Goal: Information Seeking & Learning: Learn about a topic

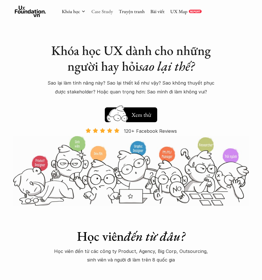
click at [104, 9] on link "Case Study" at bounding box center [103, 11] width 22 height 6
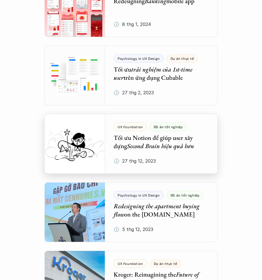
scroll to position [1043, 0]
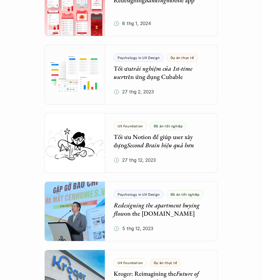
click at [236, 216] on div "Tổng hợp Case Study Mời các bạn cùng xem qua các dự án được thực hiện bới học v…" at bounding box center [131, 238] width 251 height 2470
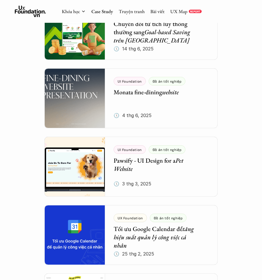
scroll to position [0, 0]
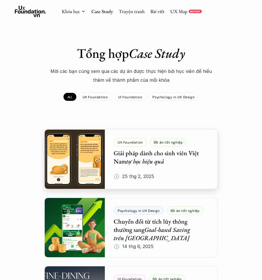
click at [116, 153] on div at bounding box center [130, 159] width 173 height 60
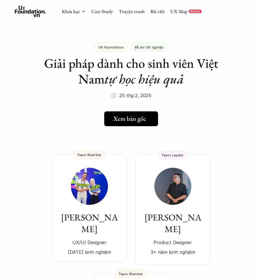
click at [129, 124] on link "Xem bản gốc" at bounding box center [131, 118] width 54 height 15
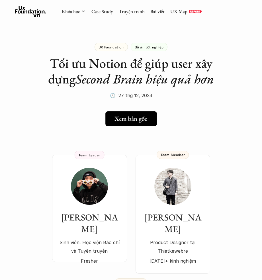
click at [130, 116] on h5 "Xem bản gốc" at bounding box center [131, 118] width 33 height 7
